Goal: Information Seeking & Learning: Learn about a topic

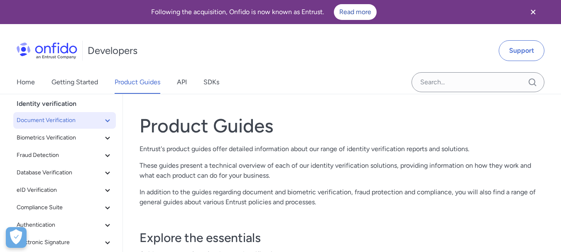
scroll to position [42, 0]
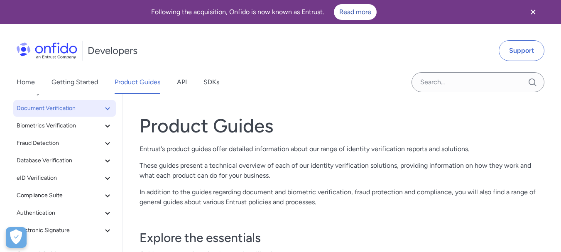
click at [94, 109] on span "Document Verification" at bounding box center [60, 108] width 86 height 10
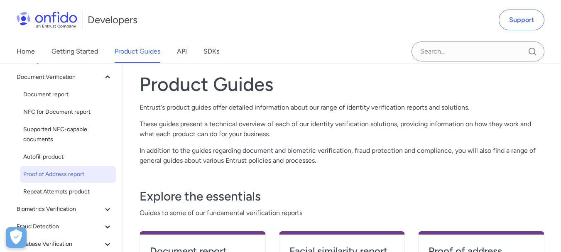
click at [56, 171] on span "Proof of Address report" at bounding box center [67, 174] width 89 height 10
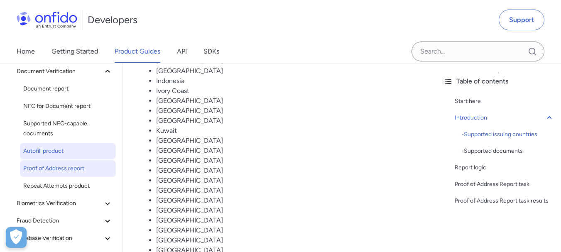
scroll to position [83, 0]
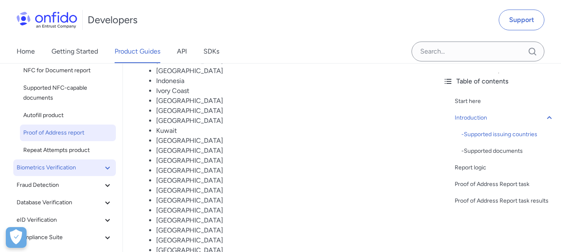
click at [75, 167] on span "Biometrics Verification" at bounding box center [60, 168] width 86 height 10
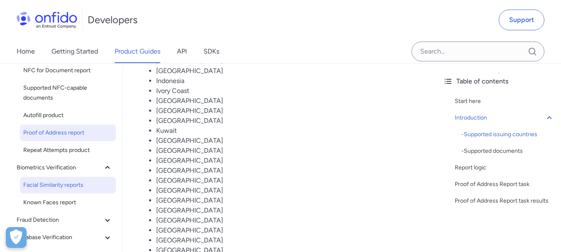
click at [66, 187] on span "Facial Similarity reports" at bounding box center [67, 185] width 89 height 10
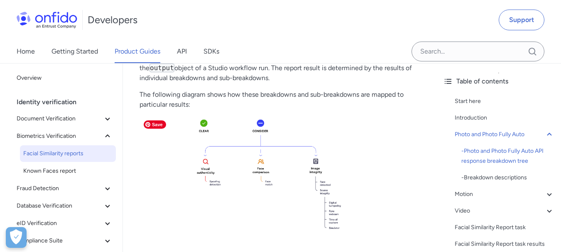
scroll to position [457, 0]
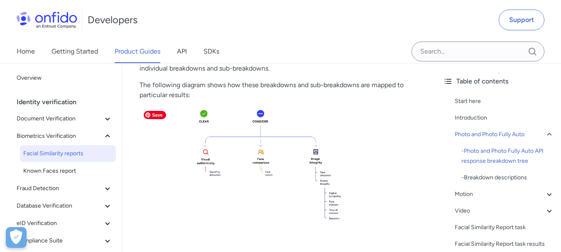
click at [294, 179] on img at bounding box center [280, 180] width 280 height 146
click at [309, 143] on img at bounding box center [280, 180] width 280 height 146
click at [286, 182] on img at bounding box center [280, 180] width 280 height 146
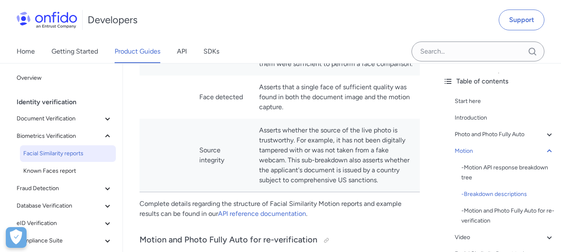
scroll to position [1680, 0]
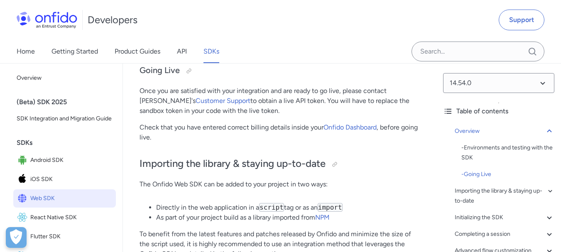
scroll to position [582, 0]
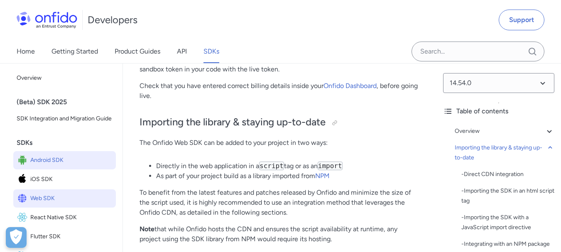
click at [34, 166] on span "Android SDK" at bounding box center [71, 161] width 82 height 12
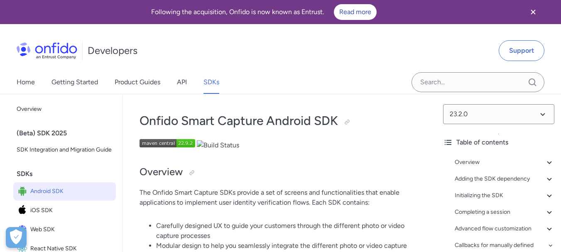
scroll to position [83, 0]
